Goal: Information Seeking & Learning: Learn about a topic

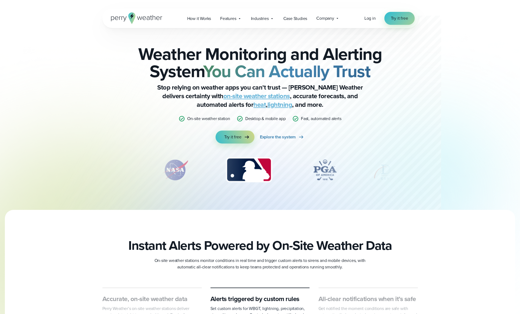
click at [398, 19] on span "Try it free" at bounding box center [399, 18] width 17 height 6
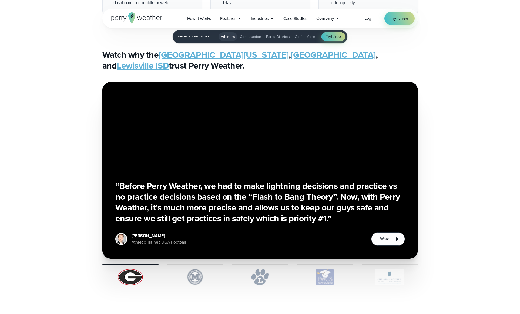
scroll to position [1367, 0]
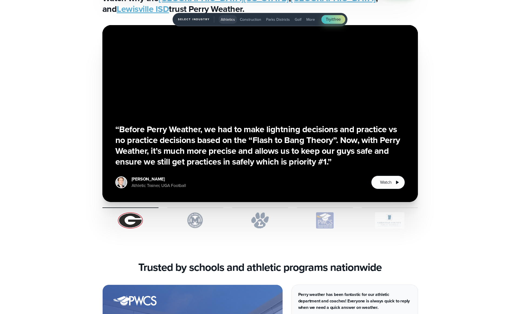
scroll to position [1679, 0]
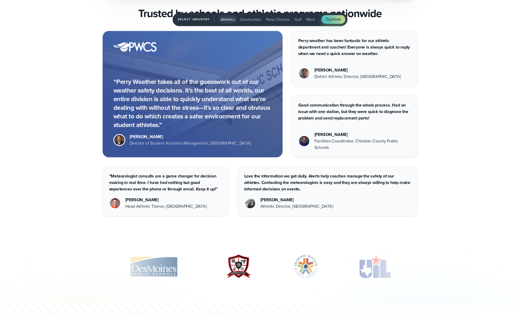
click at [450, 179] on div "“Perry Weather takes all of the guesswork out of our weather safety decisions. …" at bounding box center [260, 124] width 389 height 186
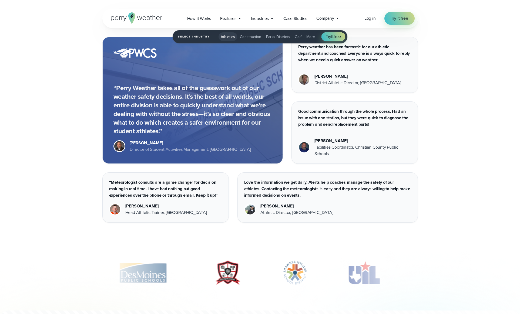
click at [448, 179] on div "“Perry Weather takes all of the guesswork out of our weather safety decisions. …" at bounding box center [260, 130] width 389 height 186
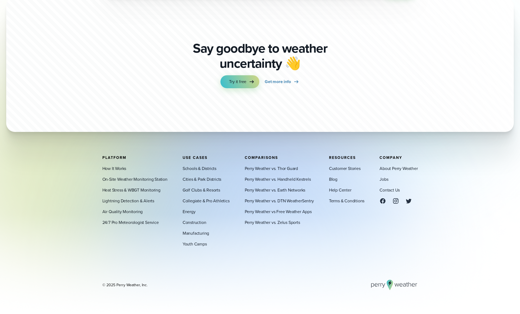
scroll to position [1986, 0]
click at [106, 167] on link "How It Works" at bounding box center [114, 168] width 24 height 6
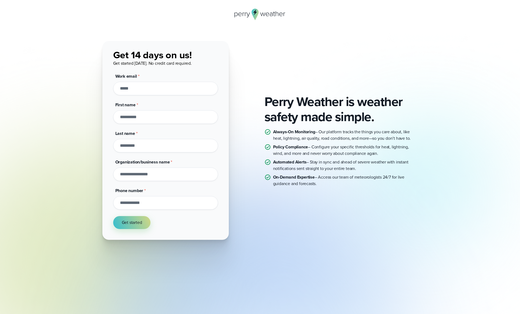
drag, startPoint x: 298, startPoint y: 67, endPoint x: 142, endPoint y: 76, distance: 155.6
click at [297, 67] on div "Perry Weather is weather safety made simple. Always-On Monitoring – Our platfor…" at bounding box center [260, 140] width 316 height 199
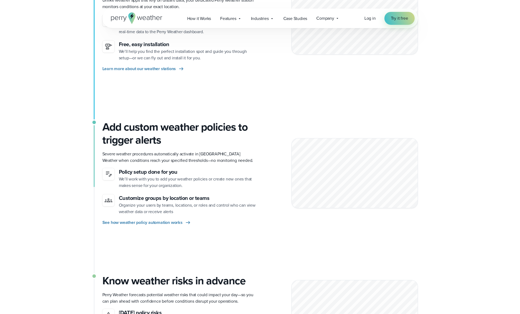
scroll to position [194, 0]
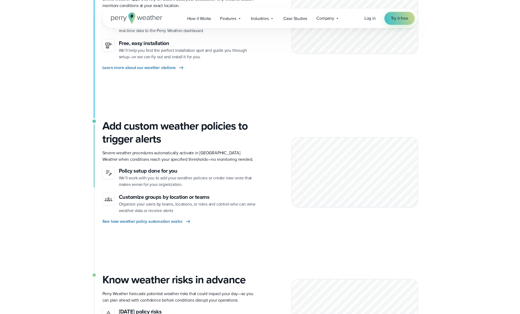
click at [247, 186] on p "We’ll work with you to add your weather policies or create new ones that makes …" at bounding box center [187, 181] width 137 height 13
click at [250, 186] on p "We’ll work with you to add your weather policies or create new ones that makes …" at bounding box center [187, 181] width 137 height 13
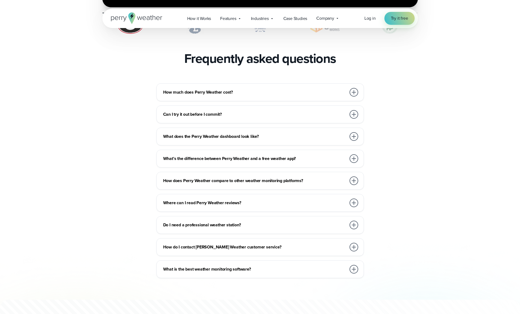
scroll to position [1158, 0]
click at [254, 89] on h3 "How much does Perry Weather cost?" at bounding box center [254, 92] width 183 height 6
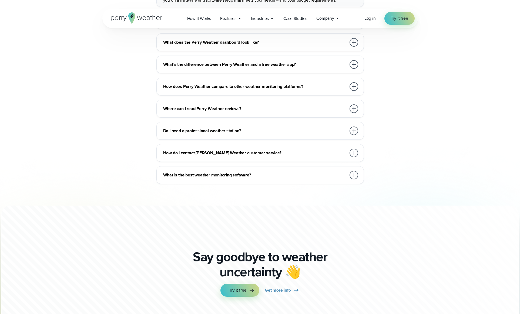
scroll to position [1244, 0]
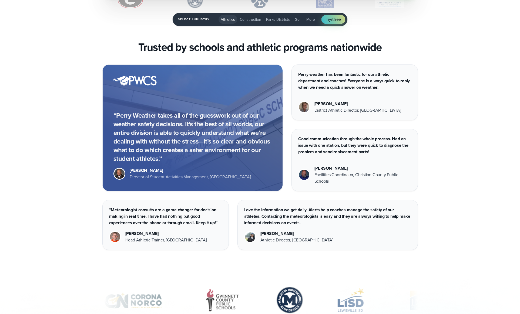
scroll to position [1701, 0]
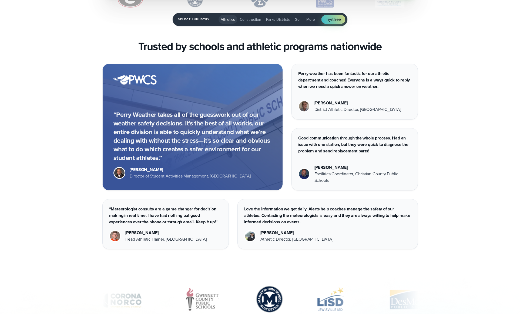
click at [59, 88] on div "“Perry Weather takes all of the guesswork out of our weather safety decisions. …" at bounding box center [260, 157] width 520 height 186
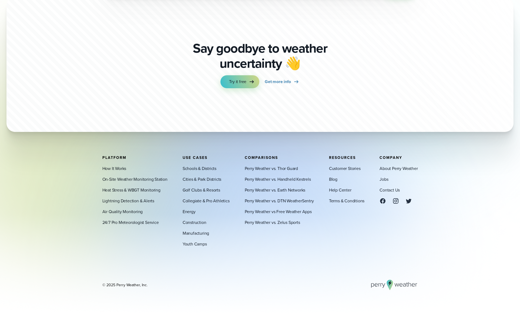
scroll to position [2036, 0]
click at [69, 183] on div "Platform How It Works On-Site Weather Monitoring Station Heat Stress & WBGT Mon…" at bounding box center [260, 223] width 389 height 135
click at [120, 201] on link "Lightning Detection & Alerts" at bounding box center [128, 201] width 52 height 6
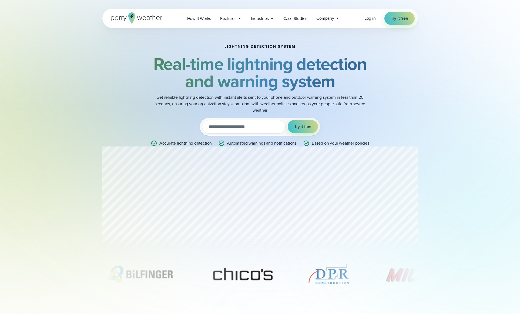
scroll to position [1, 0]
click at [75, 179] on div "Lightning detection system Real-time lightning detection and warning system Get…" at bounding box center [260, 168] width 520 height 339
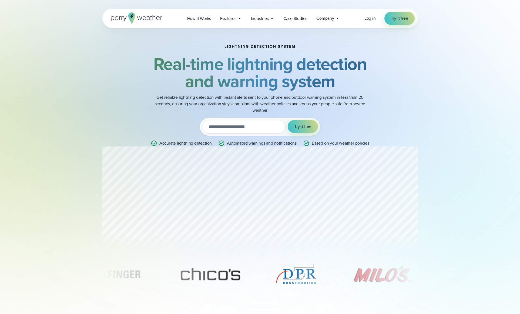
click at [74, 179] on div "Lightning detection system Real-time lightning detection and warning system Get…" at bounding box center [260, 168] width 520 height 339
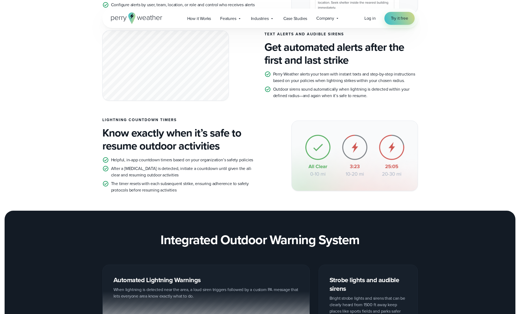
scroll to position [569, 0]
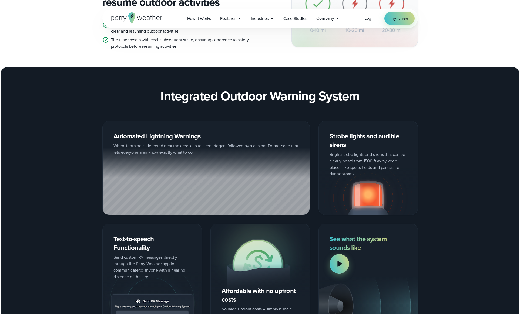
click at [368, 153] on div "Strobe lights and audible sirens Bright strobe lights and sirens that can be cl…" at bounding box center [367, 168] width 99 height 94
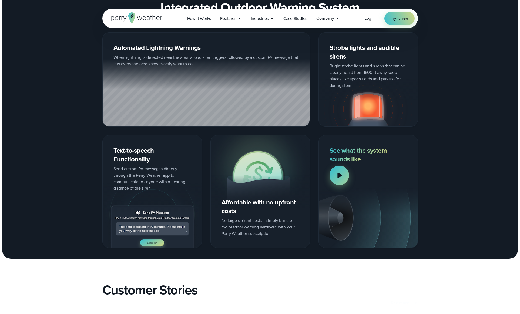
click at [341, 176] on div at bounding box center [339, 175] width 19 height 19
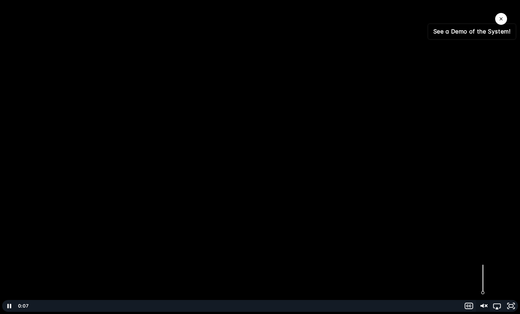
click at [484, 307] on icon "Unmute" at bounding box center [482, 306] width 17 height 14
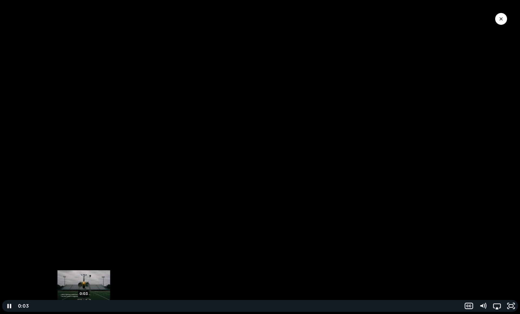
click at [84, 306] on div "0:03" at bounding box center [245, 306] width 425 height 12
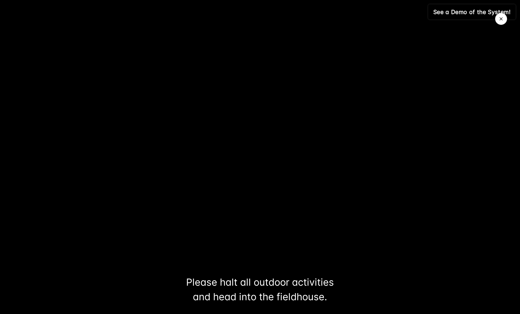
click at [501, 19] on icon "Close Video" at bounding box center [500, 18] width 3 height 3
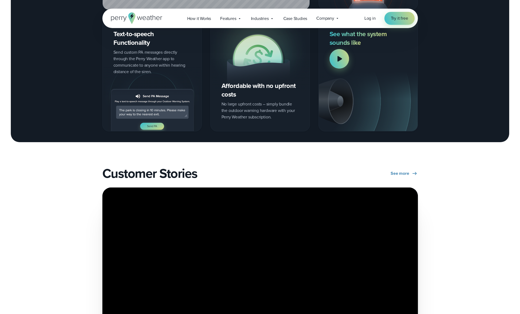
scroll to position [996, 0]
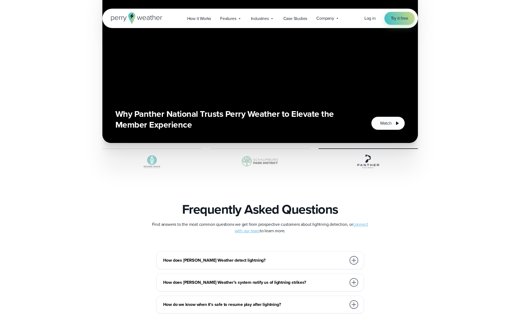
click at [77, 89] on div "From Thor Guard to Perry Weather: [GEOGRAPHIC_DATA] ISD’s choice to improve wea…" at bounding box center [260, 68] width 389 height 204
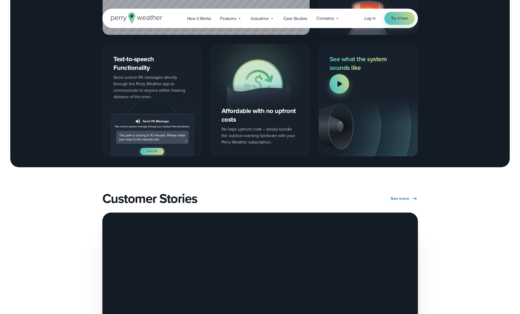
scroll to position [-1, 0]
